Goal: Transaction & Acquisition: Book appointment/travel/reservation

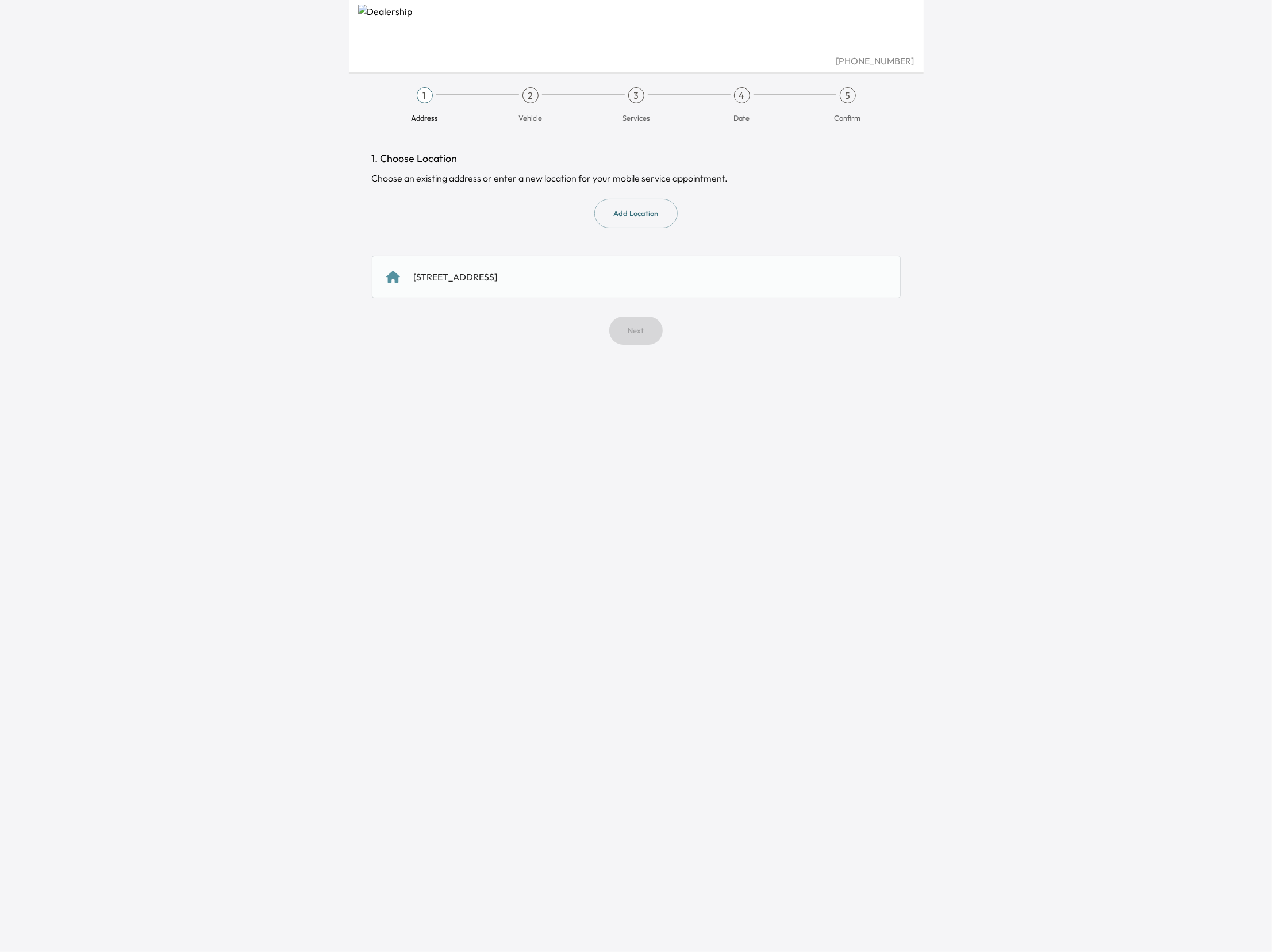
click at [598, 276] on div "[STREET_ADDRESS]" at bounding box center [637, 277] width 500 height 14
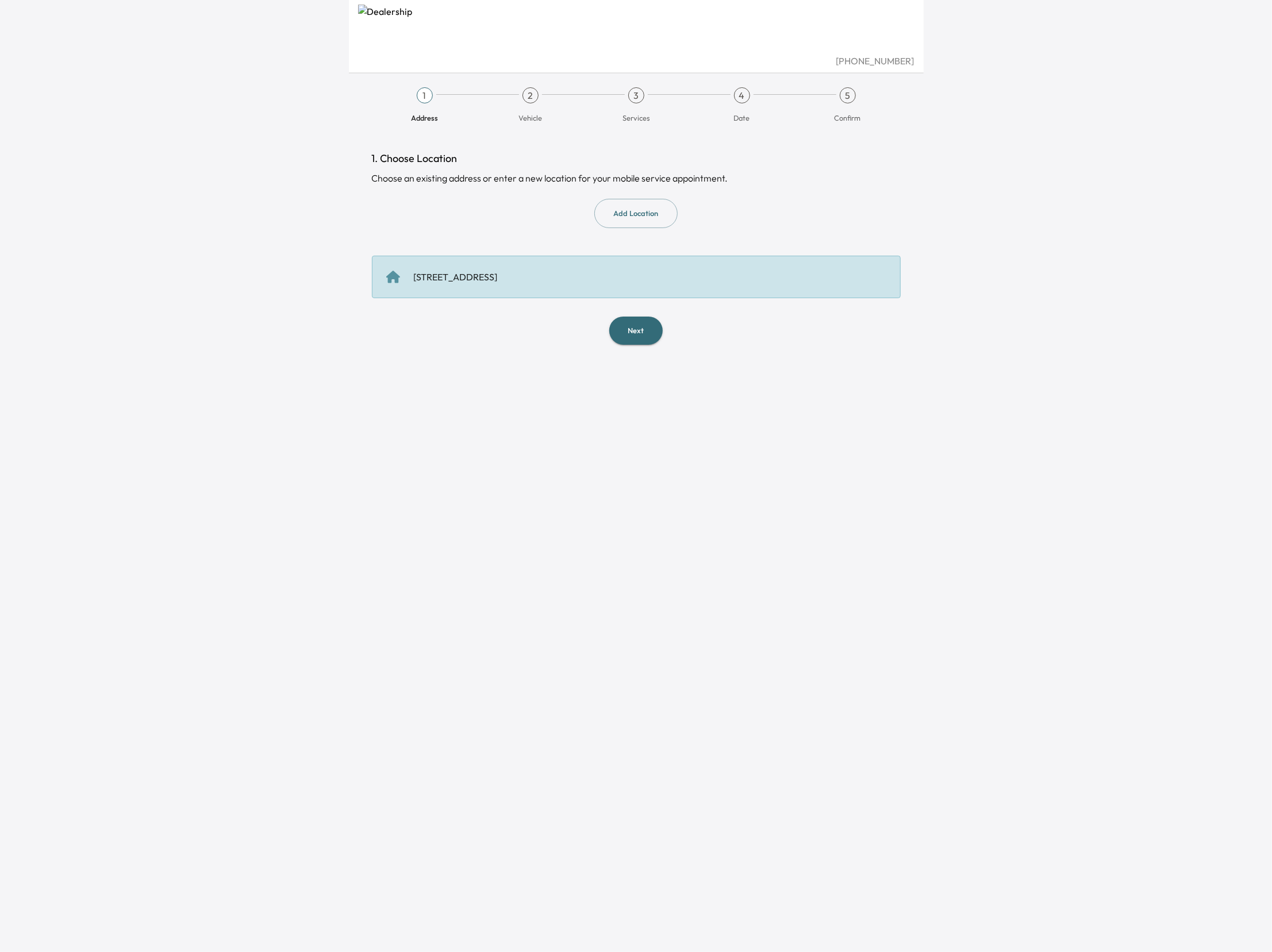
click at [635, 332] on button "Next" at bounding box center [636, 331] width 54 height 28
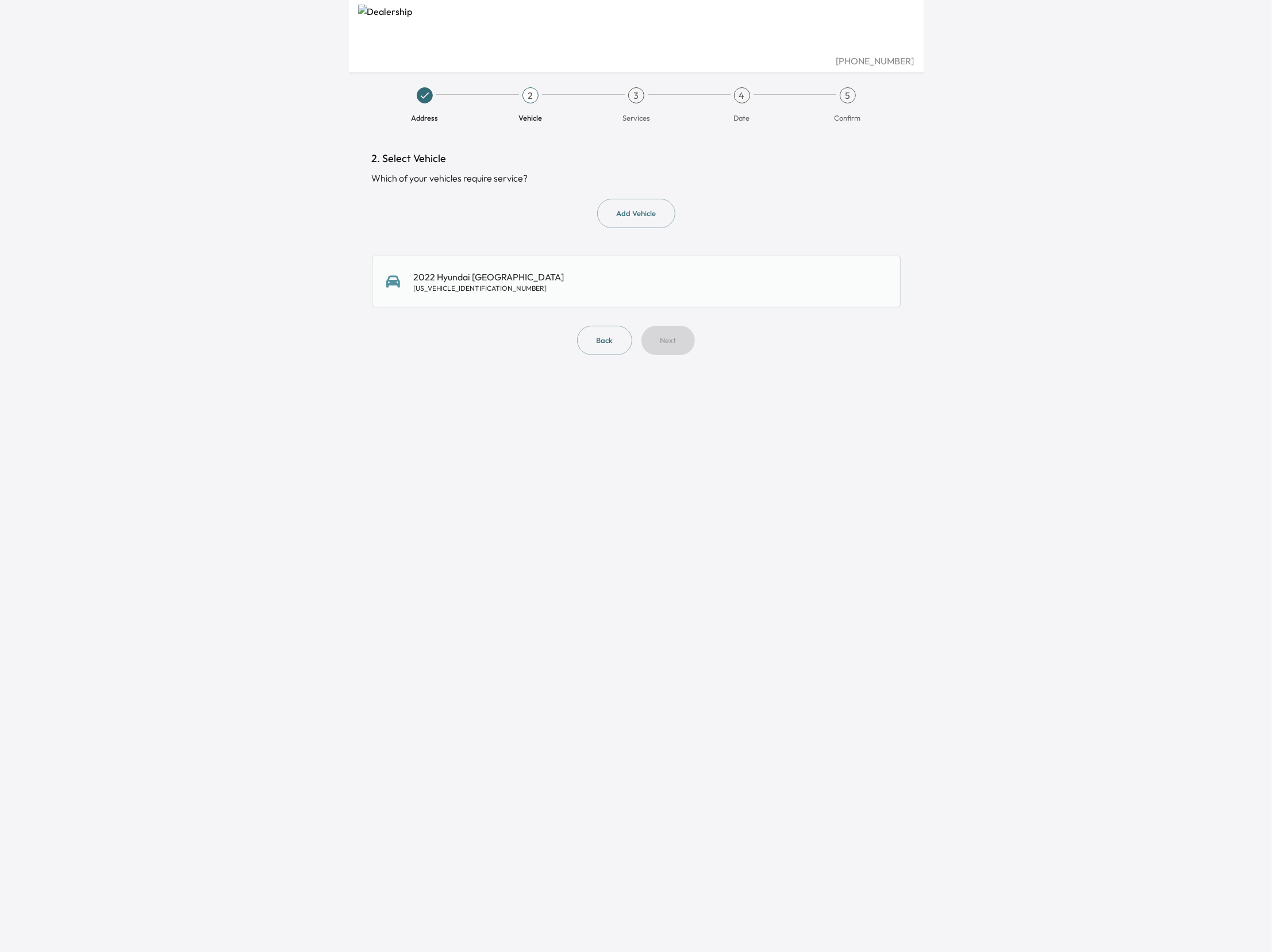
click at [596, 293] on div "2022 Hyundai Tucson [US_VEHICLE_IDENTIFICATION_NUMBER]" at bounding box center [637, 281] width 500 height 23
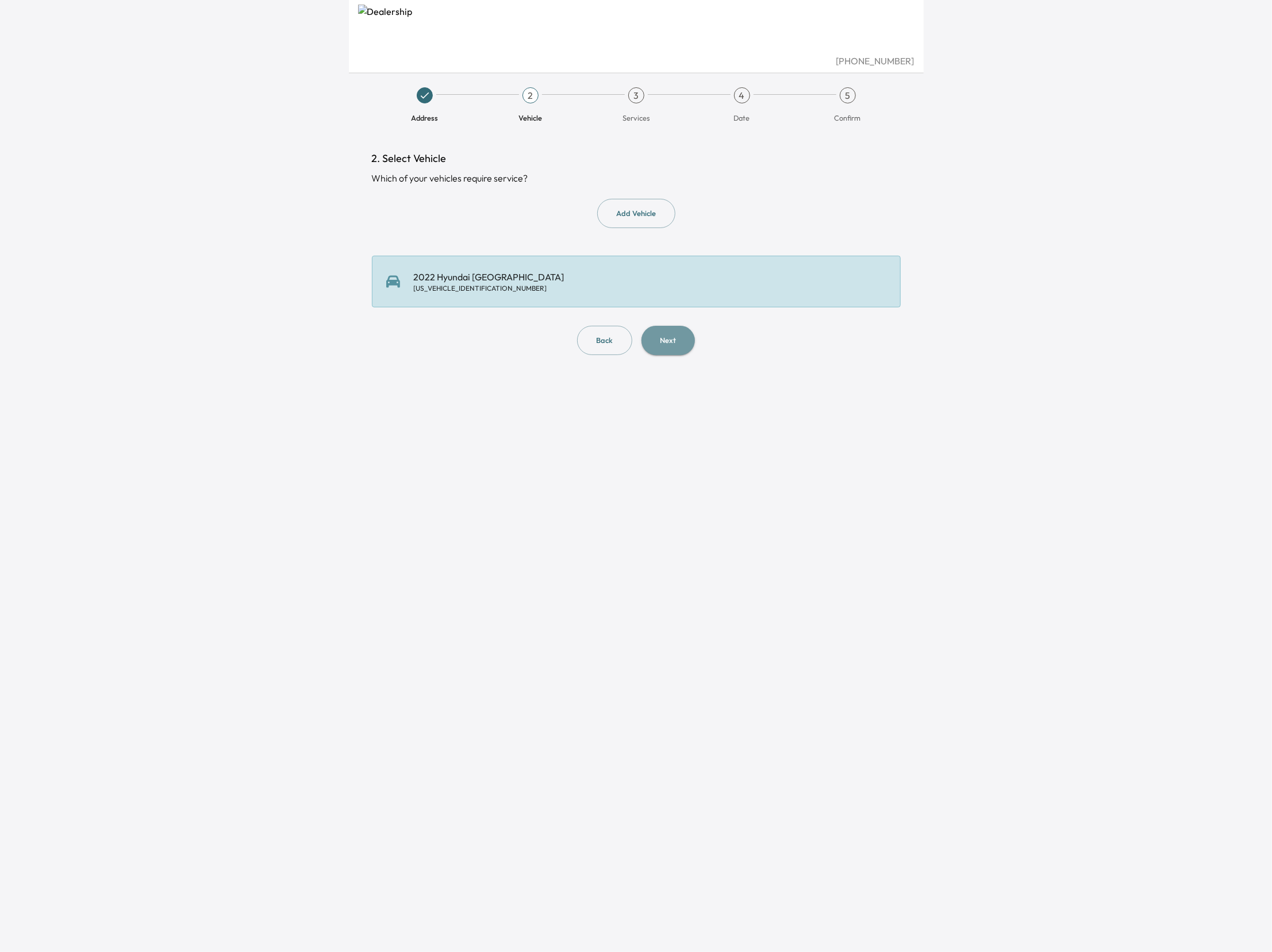
click at [669, 343] on button "Next" at bounding box center [668, 341] width 54 height 29
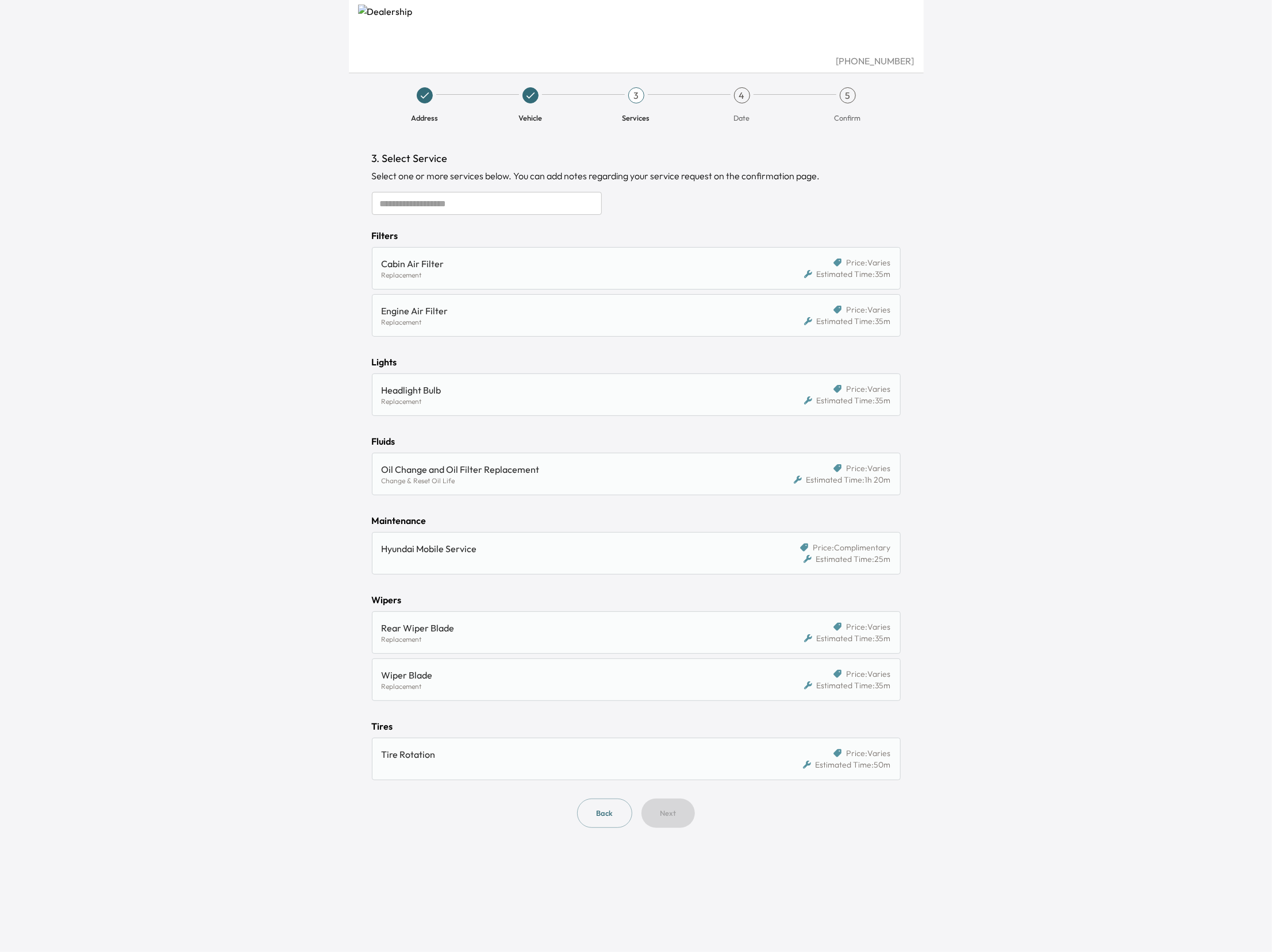
click at [458, 561] on div "Hyundai Mobile Service" at bounding box center [573, 553] width 382 height 23
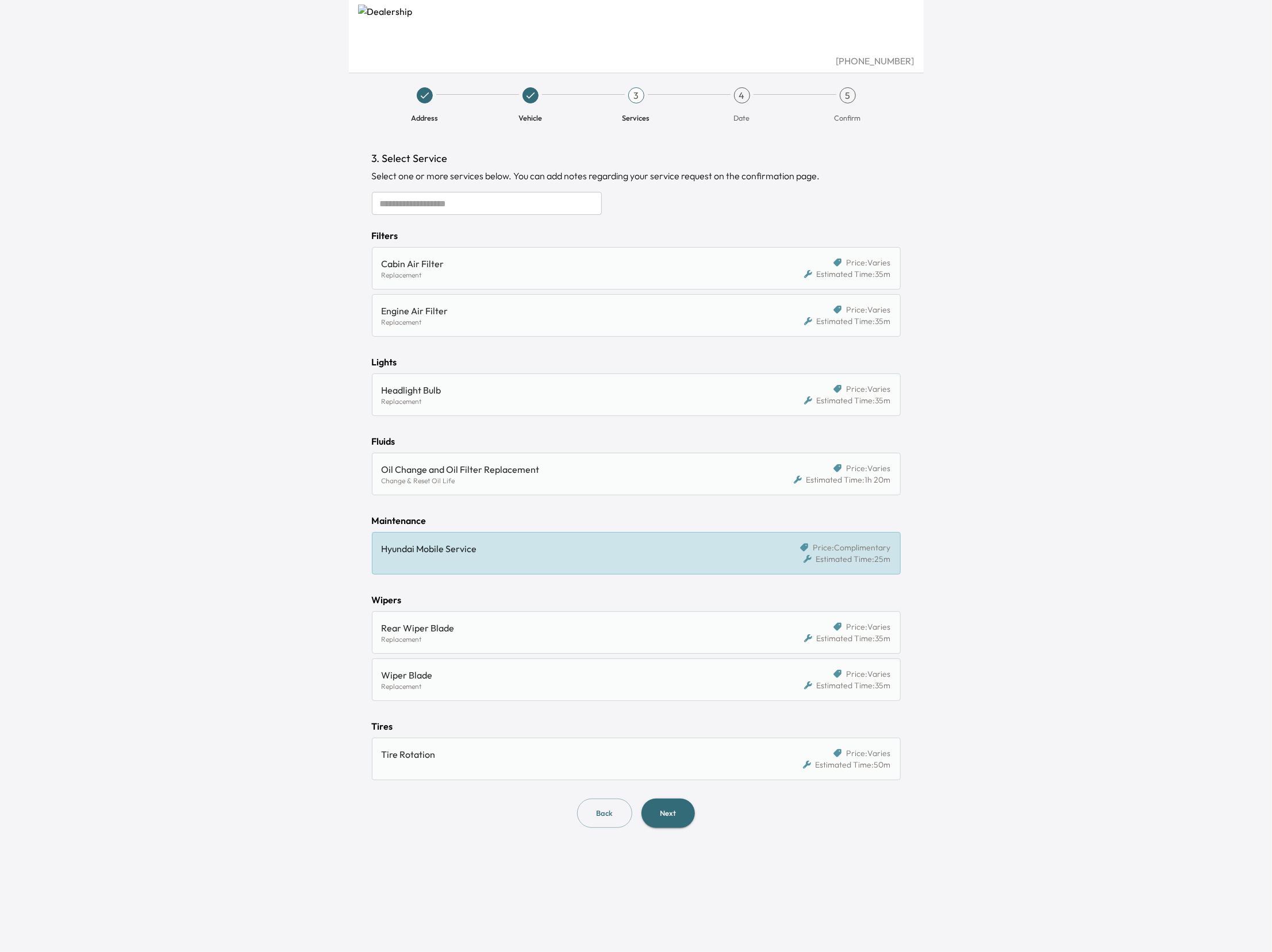
click at [433, 476] on div "Oil Change and Oil Filter Replacement" at bounding box center [568, 469] width 373 height 14
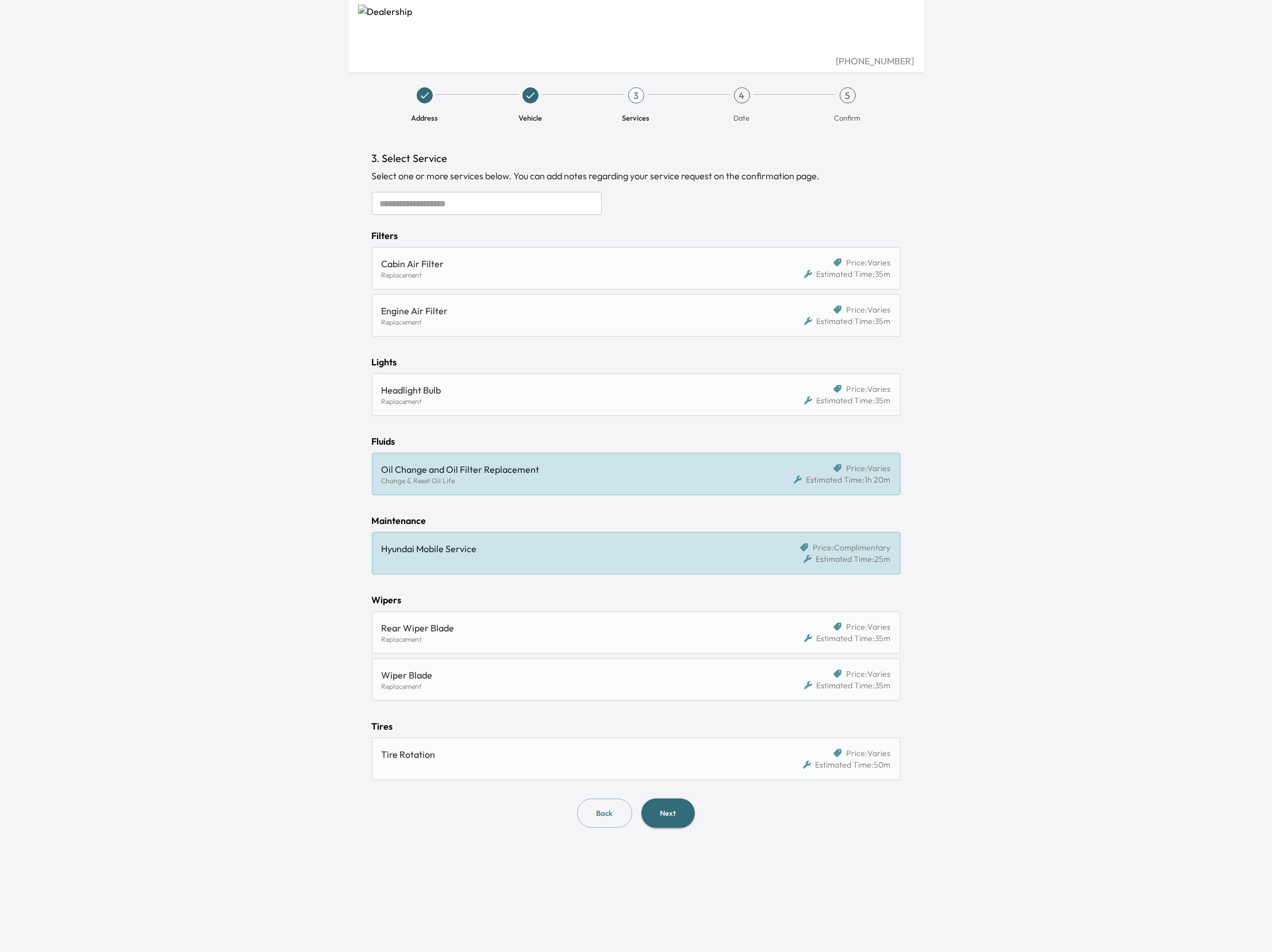
click at [433, 477] on div "Change & Reset Oil Life" at bounding box center [568, 481] width 373 height 9
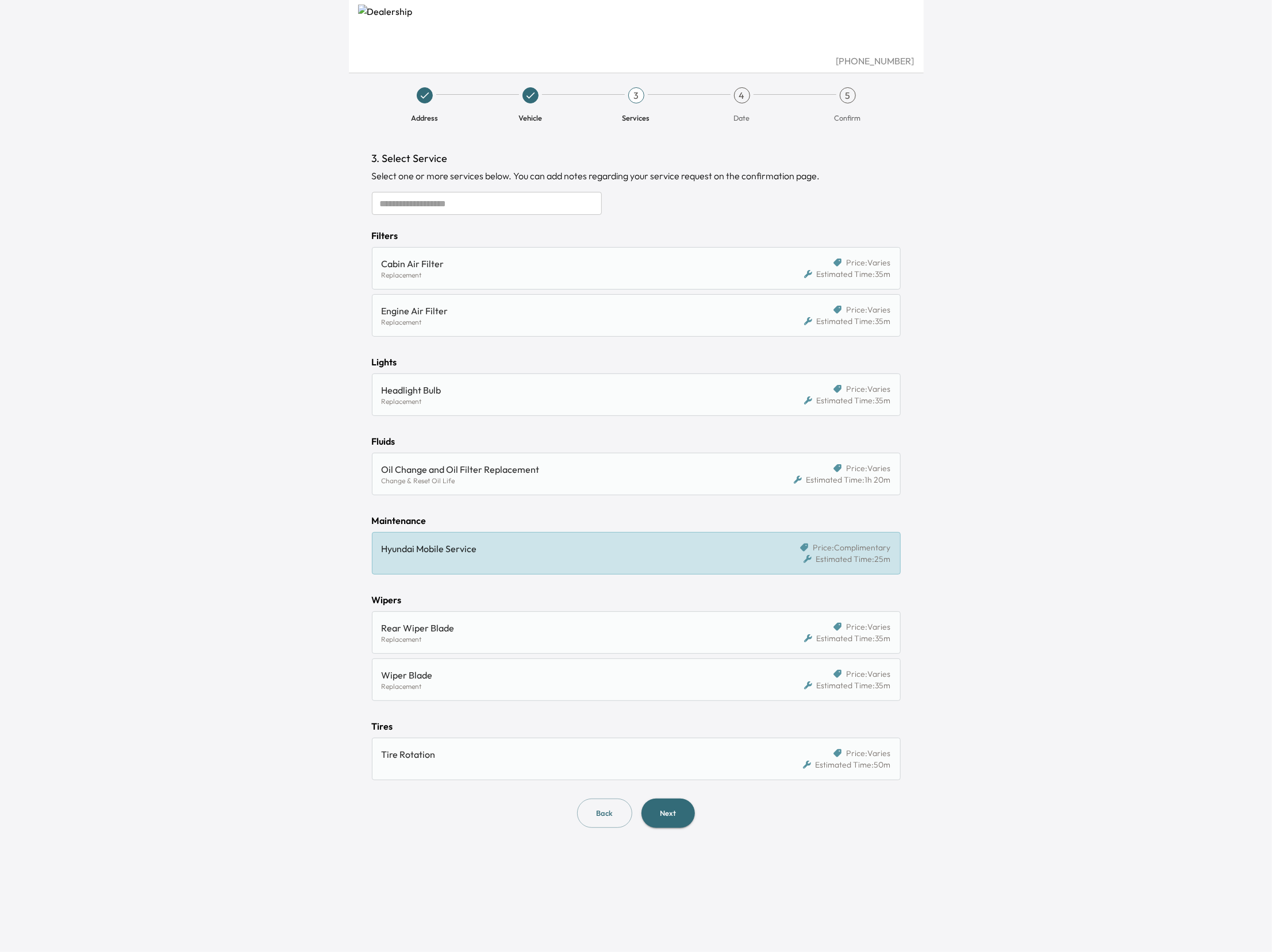
click at [409, 484] on div "Change & Reset Oil Life" at bounding box center [568, 481] width 373 height 9
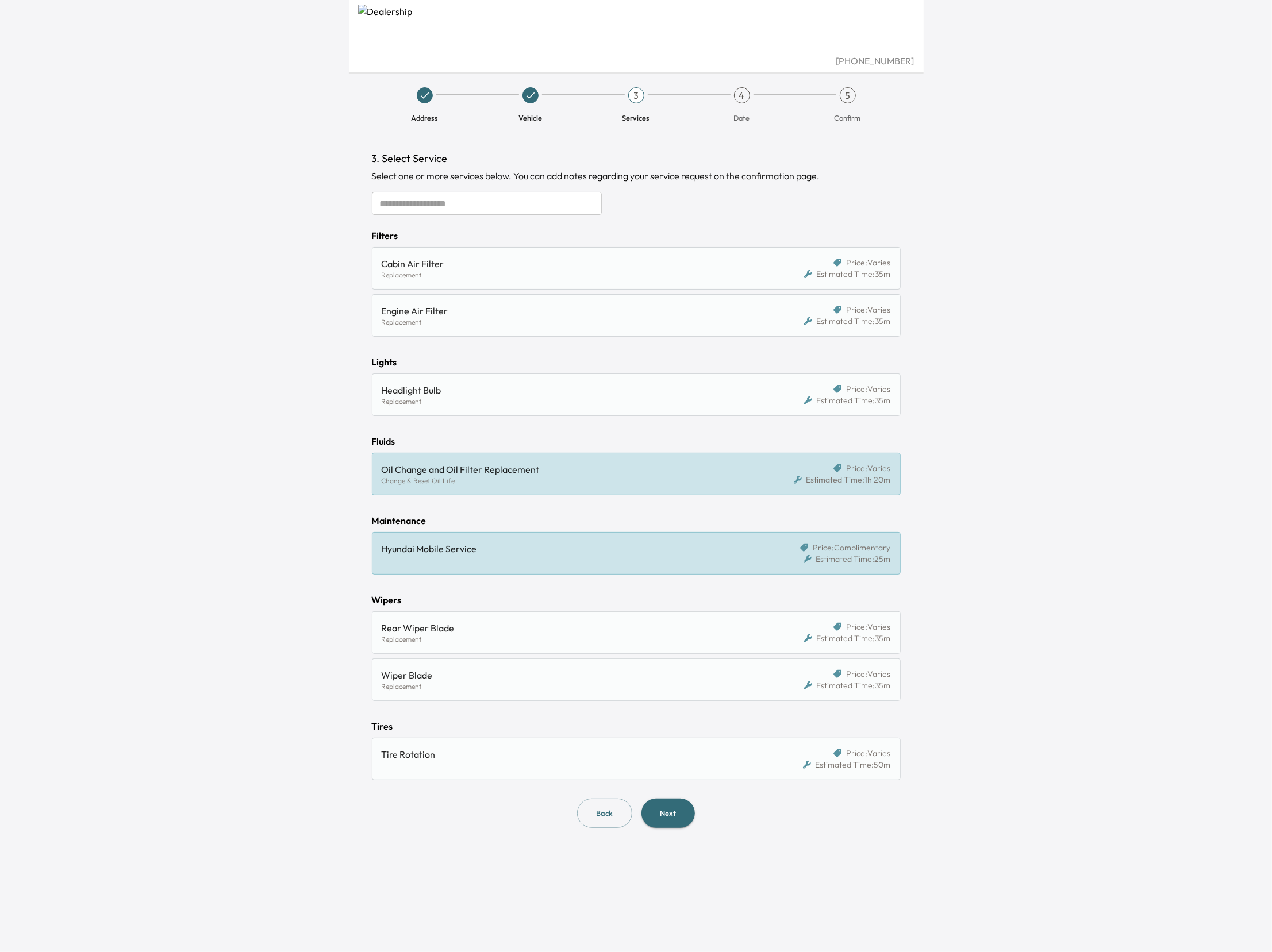
click at [408, 553] on div "Hyundai Mobile Service" at bounding box center [568, 549] width 373 height 14
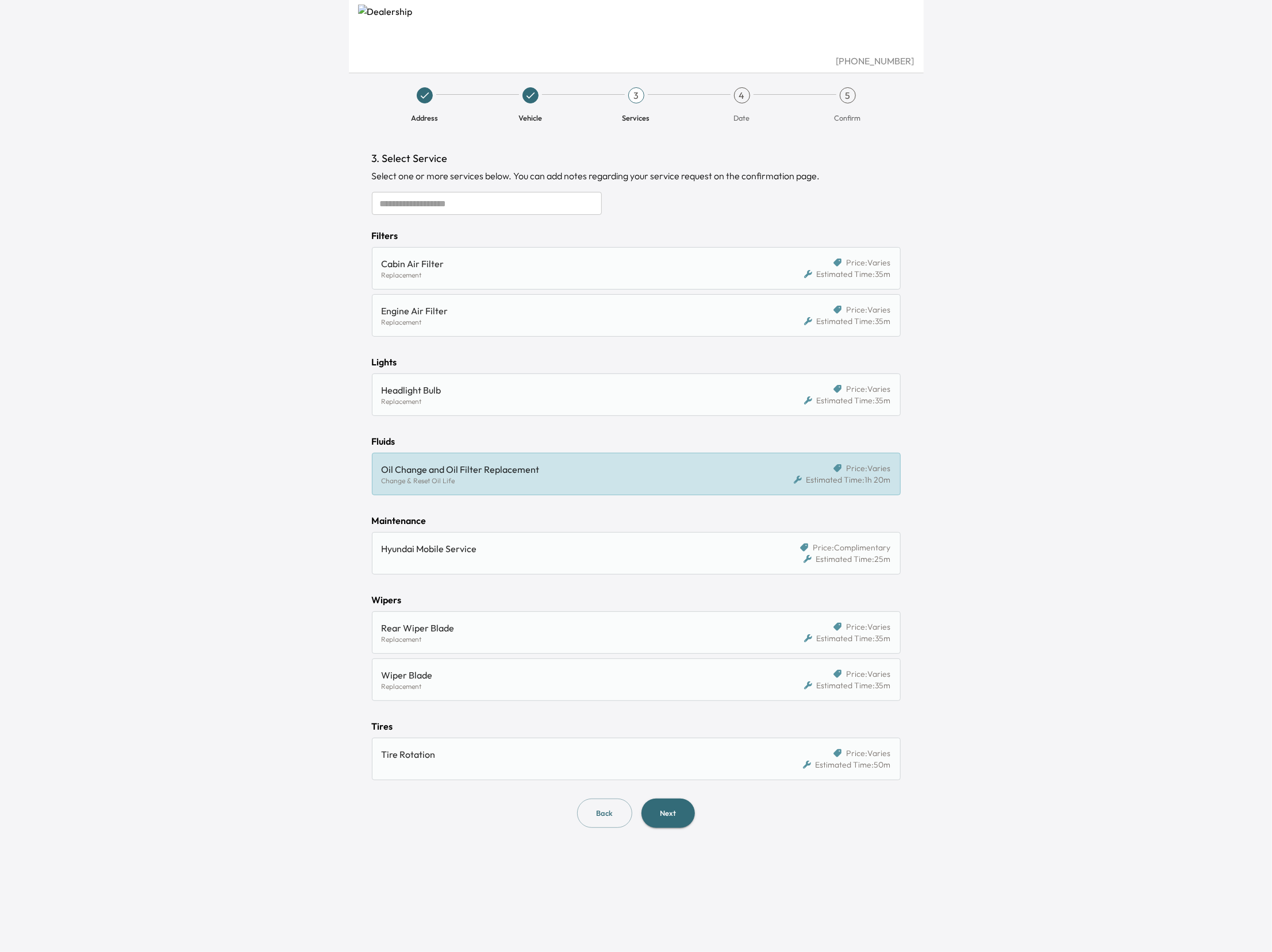
click at [669, 813] on button "Next" at bounding box center [668, 813] width 54 height 29
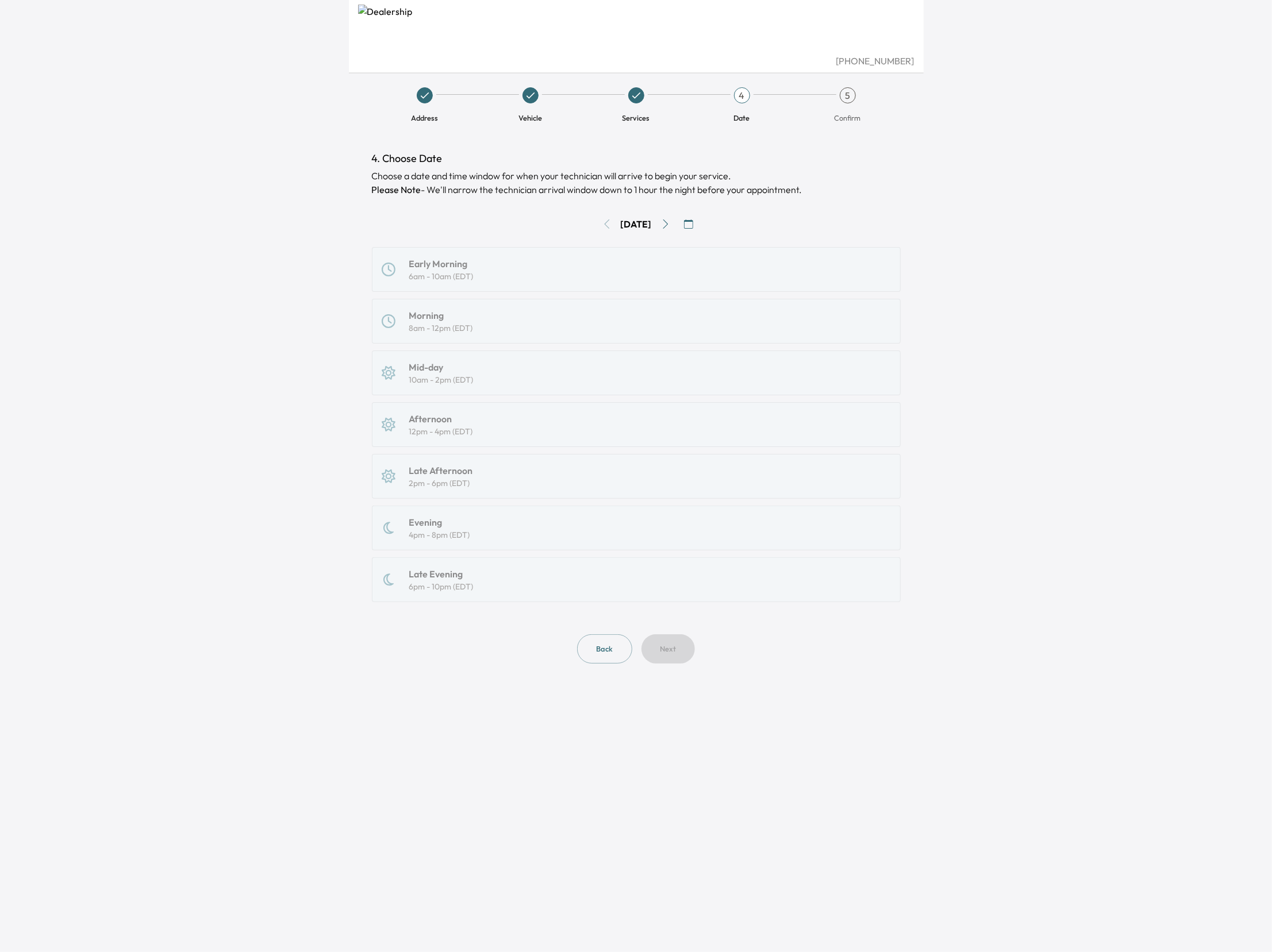
click at [670, 223] on icon "Go to next day" at bounding box center [665, 224] width 9 height 9
click at [554, 439] on div "Afternoon 12pm - 4pm (EDT)" at bounding box center [636, 425] width 529 height 45
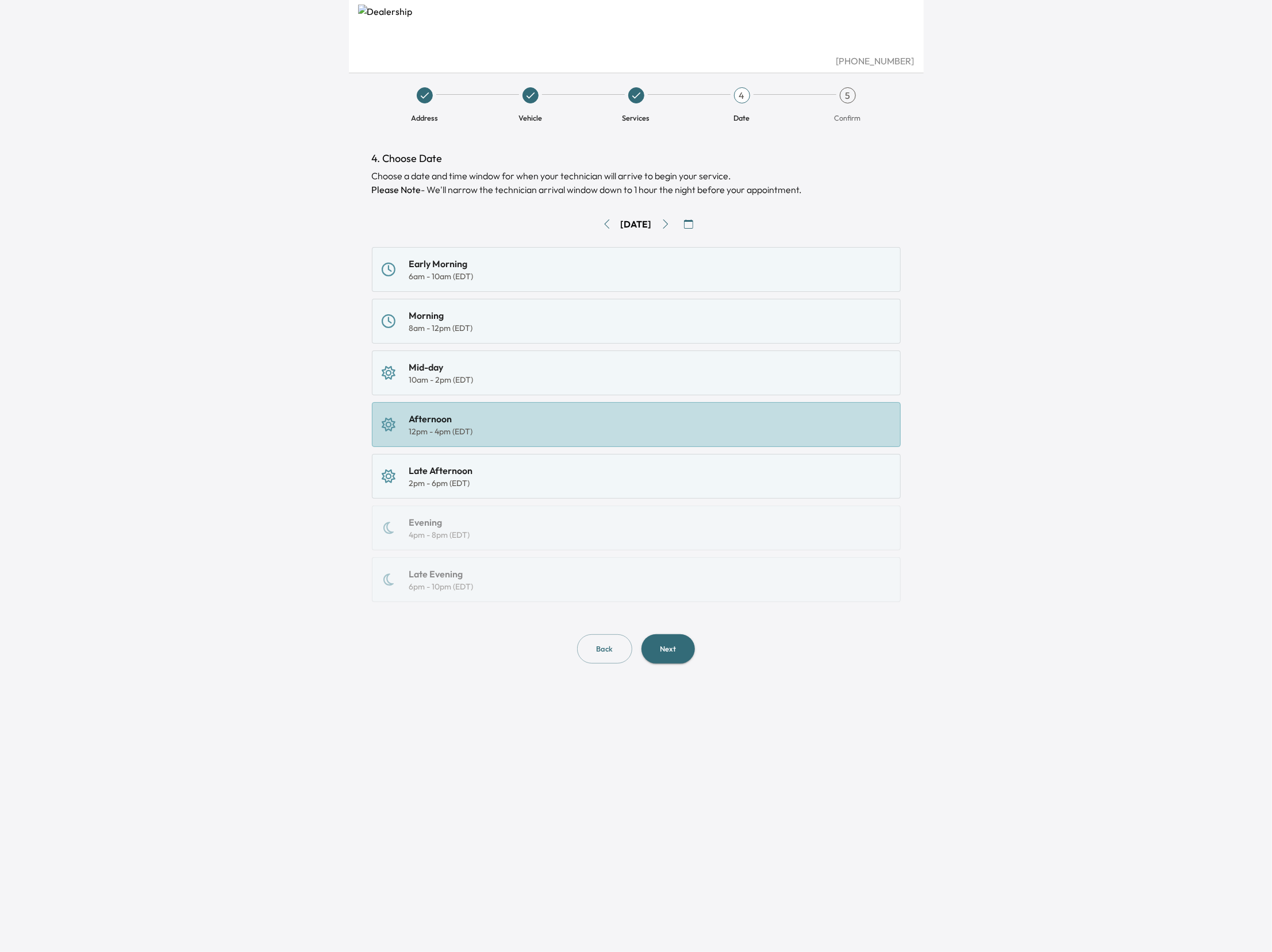
click at [660, 653] on button "Next" at bounding box center [668, 649] width 54 height 29
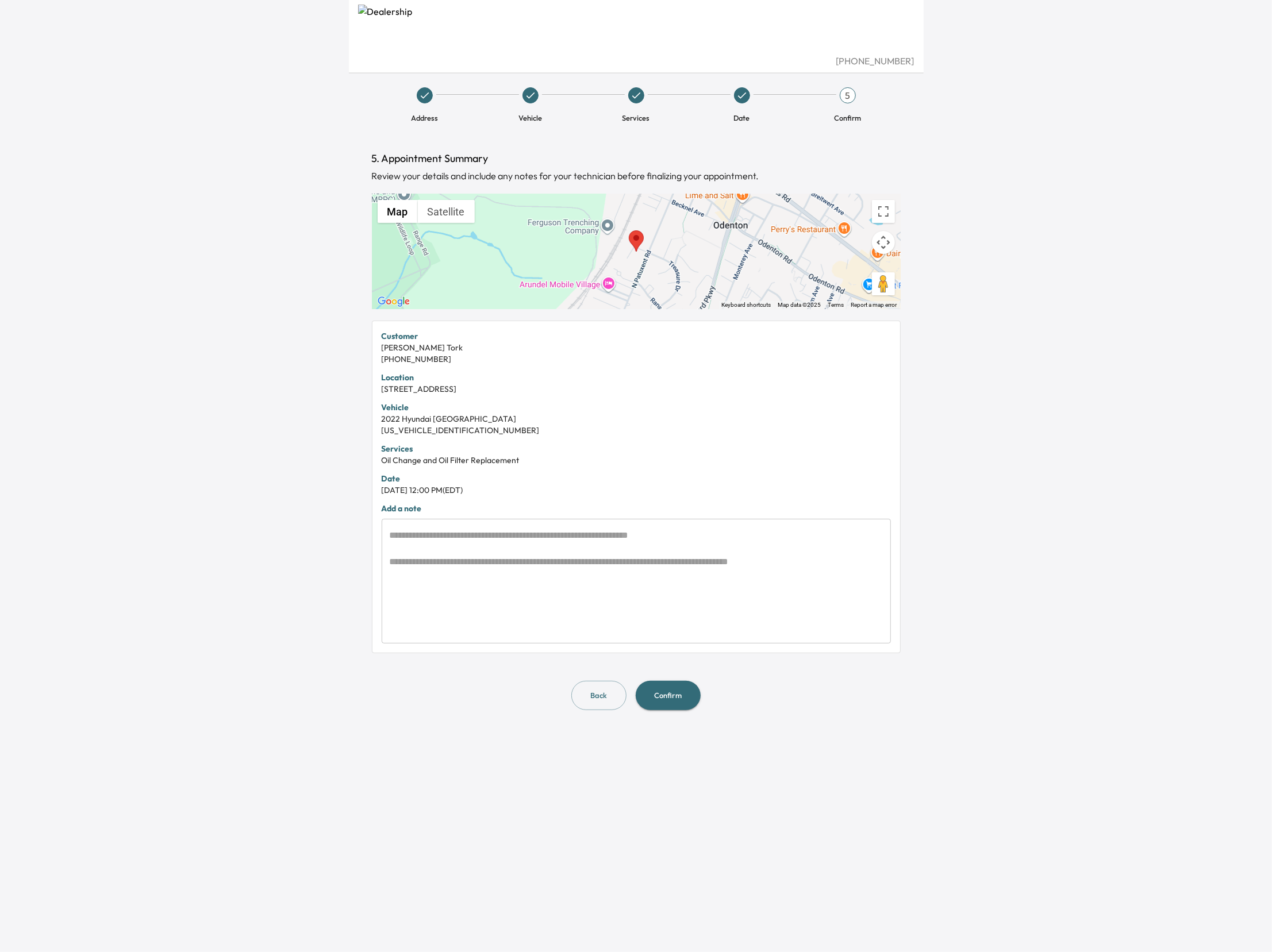
click at [687, 696] on button "Confirm" at bounding box center [668, 696] width 65 height 29
